Goal: Information Seeking & Learning: Compare options

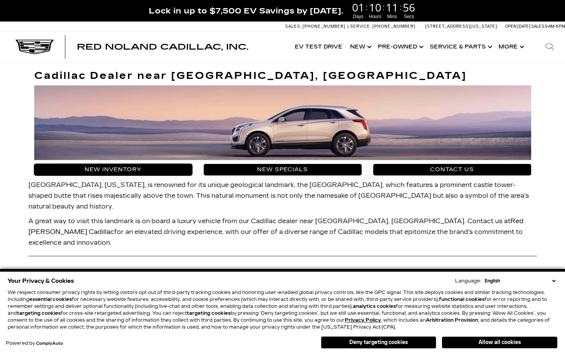
click at [140, 166] on link "New Inventory" at bounding box center [113, 170] width 158 height 12
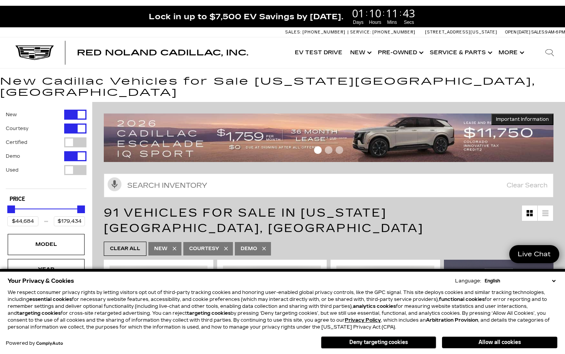
scroll to position [5, 0]
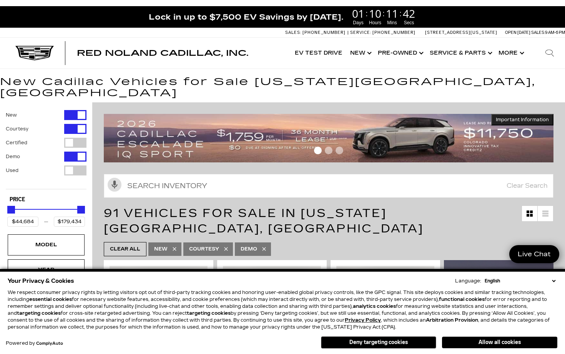
click at [80, 110] on div "Filter by Vehicle Type" at bounding box center [75, 115] width 22 height 10
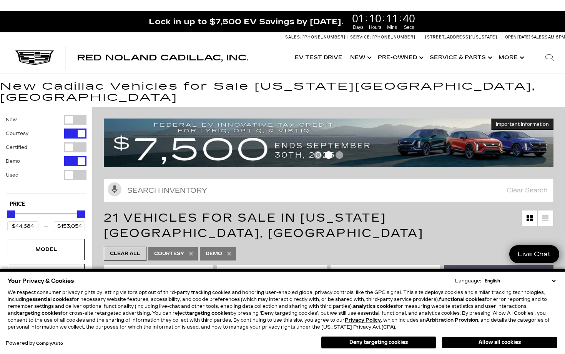
click at [74, 115] on div "Filter by Vehicle Type" at bounding box center [75, 120] width 22 height 10
type input "$179,434"
click at [78, 128] on div "Filter by Vehicle Type" at bounding box center [75, 133] width 22 height 10
click at [77, 156] on div "Filter by Vehicle Type" at bounding box center [75, 161] width 22 height 10
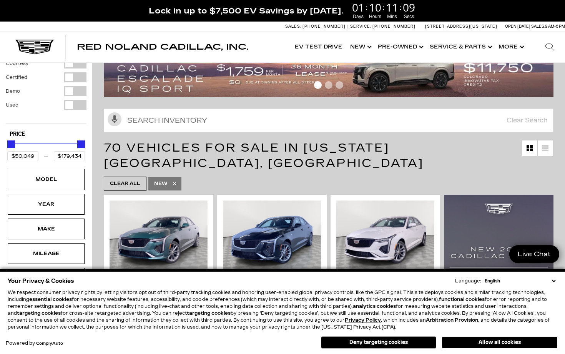
scroll to position [75, 0]
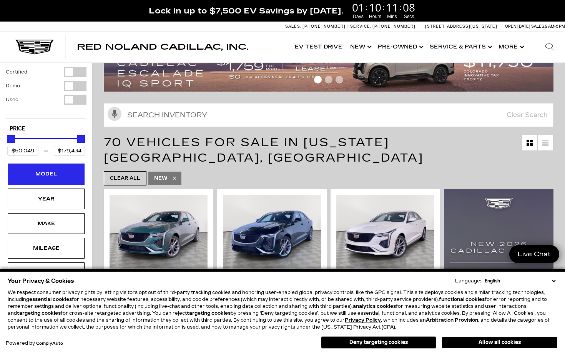
click at [58, 170] on div "Model" at bounding box center [46, 174] width 38 height 8
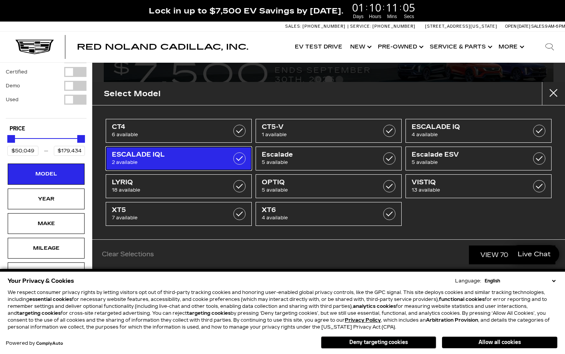
click at [241, 160] on label at bounding box center [239, 158] width 12 height 12
type input "$141,015"
type input "$156,240"
checkbox input "true"
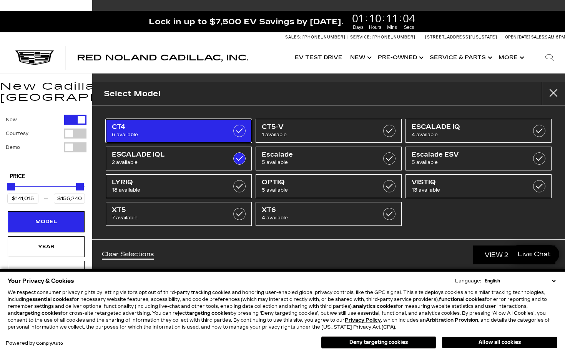
click at [241, 135] on label at bounding box center [239, 131] width 12 height 12
type input "$50,049"
checkbox input "true"
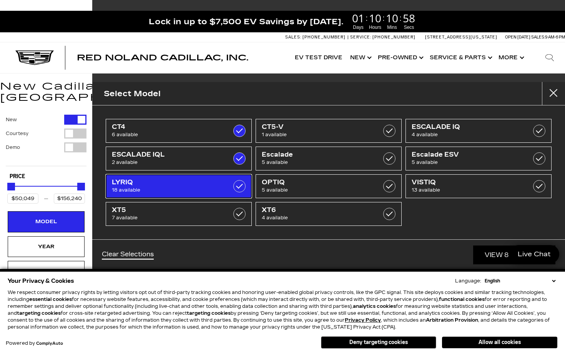
click at [235, 188] on label at bounding box center [239, 186] width 12 height 12
click at [194, 192] on span "18 available" at bounding box center [169, 190] width 114 height 8
checkbox input "false"
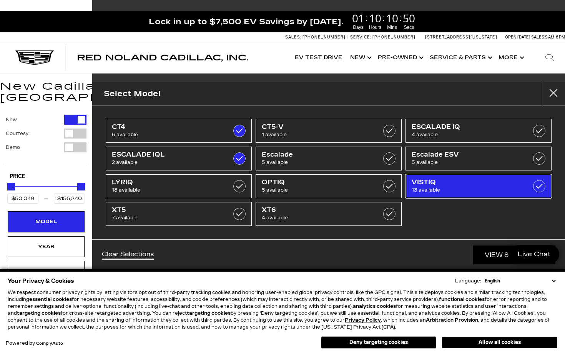
click at [431, 186] on span "13 available" at bounding box center [469, 190] width 114 height 8
click at [454, 183] on span "VISTIQ" at bounding box center [469, 182] width 114 height 8
checkbox input "false"
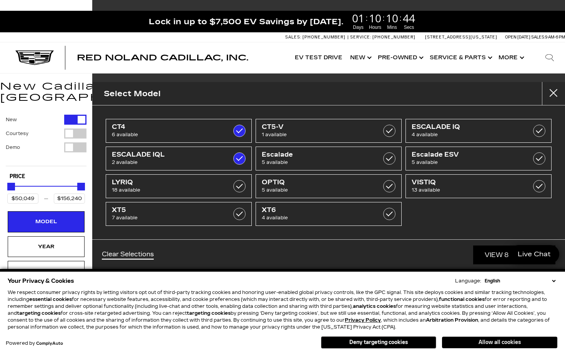
click at [477, 342] on button "Allow all cookies" at bounding box center [499, 342] width 115 height 12
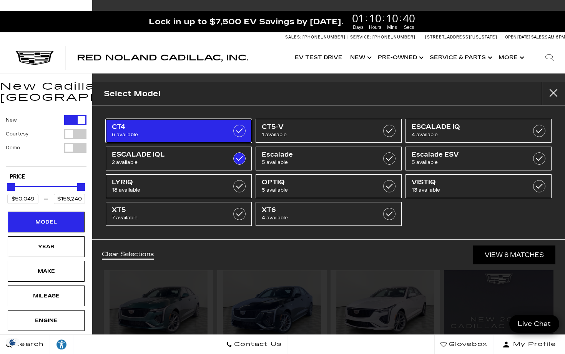
click at [238, 131] on label at bounding box center [239, 131] width 12 height 12
type input "$141,015"
checkbox input "false"
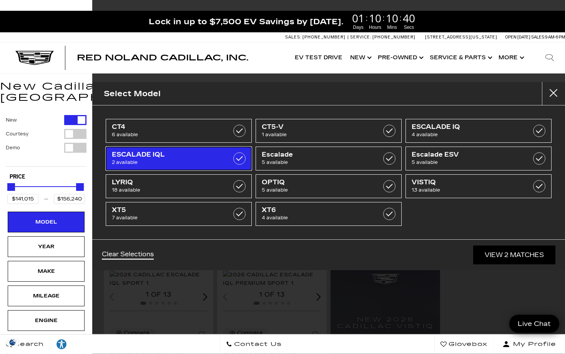
click at [241, 156] on label at bounding box center [239, 158] width 12 height 12
type input "$50,049"
type input "$179,434"
checkbox input "false"
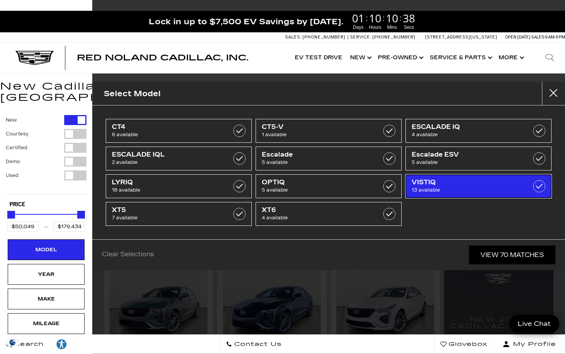
click at [539, 184] on label at bounding box center [539, 186] width 12 height 12
type input "$80,990"
type input "$99,315"
checkbox input "true"
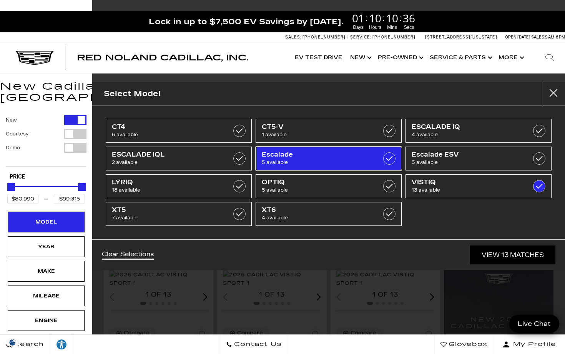
click at [393, 158] on label at bounding box center [389, 158] width 12 height 12
type input "$132,685"
checkbox input "true"
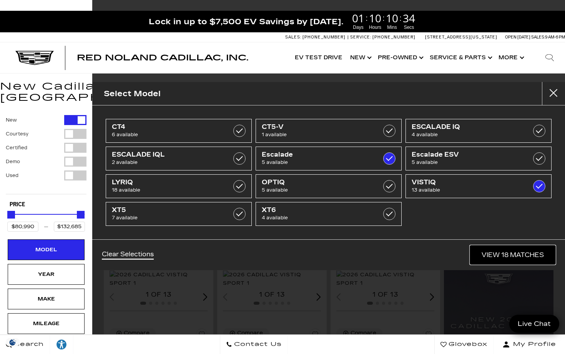
click at [505, 253] on link "View 18 Matches" at bounding box center [512, 254] width 85 height 19
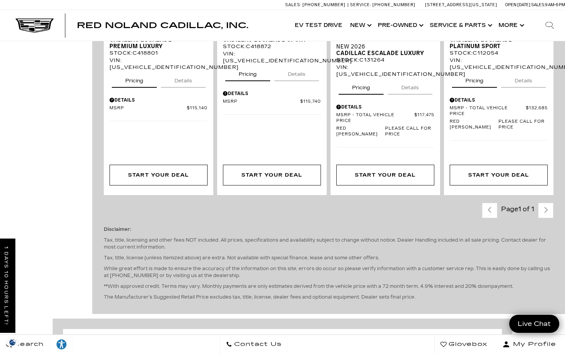
scroll to position [1564, 0]
